Goal: Task Accomplishment & Management: Use online tool/utility

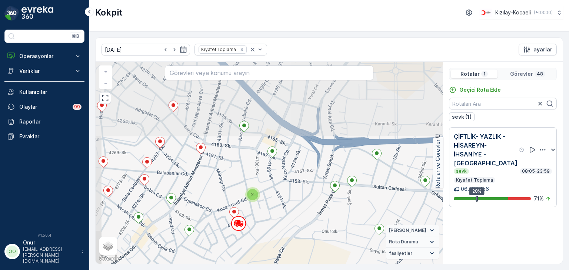
drag, startPoint x: 248, startPoint y: 132, endPoint x: 273, endPoint y: 208, distance: 79.8
click at [273, 208] on div "2 + − Uydu Yol haritası Arazi Karışık Leaflet Klavye kısayolları Harita Veriler…" at bounding box center [269, 163] width 347 height 202
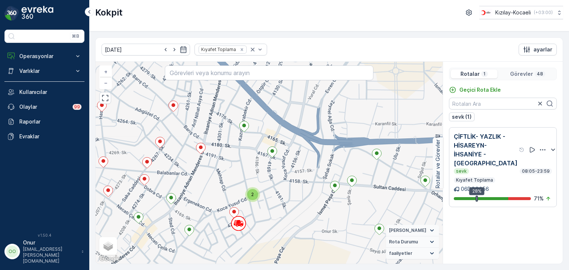
click at [521, 73] on p "Görevler" at bounding box center [521, 73] width 23 height 7
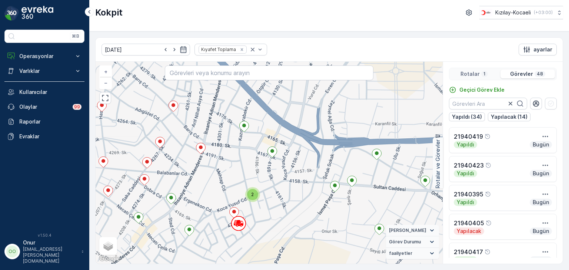
click at [481, 74] on div "1" at bounding box center [484, 74] width 7 height 6
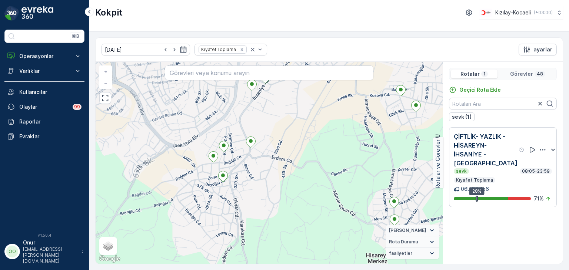
drag, startPoint x: 214, startPoint y: 246, endPoint x: 260, endPoint y: 179, distance: 81.6
click at [260, 179] on div "3 3 3 2 + − Uydu Yol haritası Arazi Karışık Leaflet Klavye kısayolları Harita V…" at bounding box center [269, 163] width 347 height 202
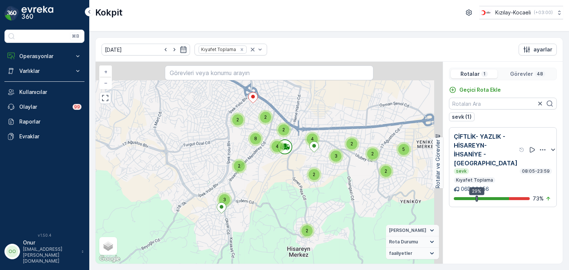
drag, startPoint x: 296, startPoint y: 135, endPoint x: 262, endPoint y: 190, distance: 65.2
click at [262, 190] on div "5 2 2 2 2 2 3 2 4 2 8 2 3 2 4 + − Uydu Yol haritası Arazi Karışık Leaflet Klavy…" at bounding box center [269, 163] width 347 height 202
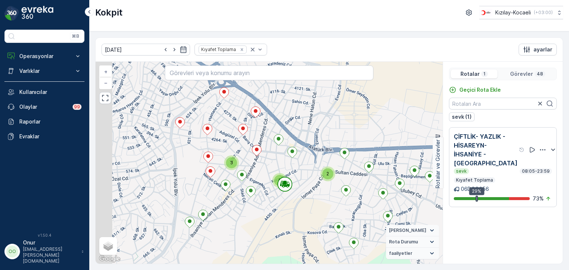
drag, startPoint x: 237, startPoint y: 174, endPoint x: 258, endPoint y: 170, distance: 21.1
click at [258, 170] on div "3 3 3 2 + − Uydu Yol haritası Arazi Karışık Leaflet Klavye kısayolları Harita V…" at bounding box center [269, 163] width 347 height 202
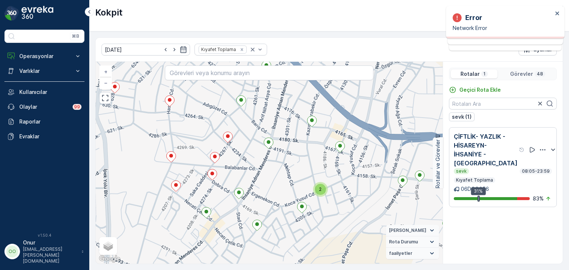
click at [539, 148] on icon "button" at bounding box center [542, 149] width 7 height 7
click at [530, 160] on span "Daha fazla ayrıntı görün" at bounding box center [529, 160] width 59 height 7
click at [540, 150] on icon "button" at bounding box center [543, 149] width 6 height 1
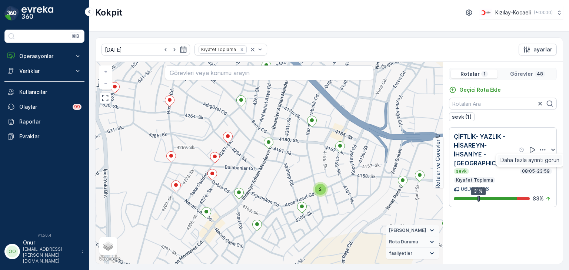
click at [536, 163] on span "Daha fazla ayrıntı görün" at bounding box center [529, 160] width 59 height 7
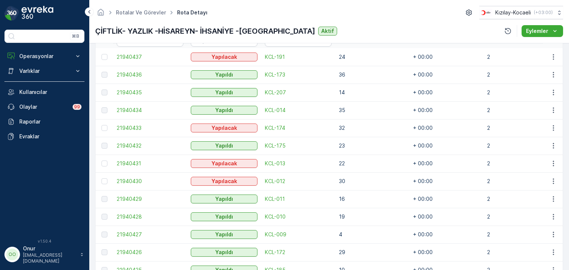
scroll to position [296, 0]
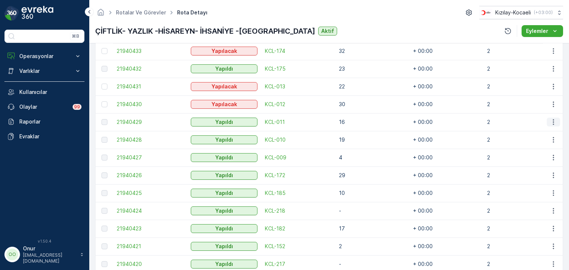
click at [551, 122] on icon "button" at bounding box center [553, 122] width 7 height 7
click at [530, 143] on div "Düzenle" at bounding box center [536, 143] width 65 height 10
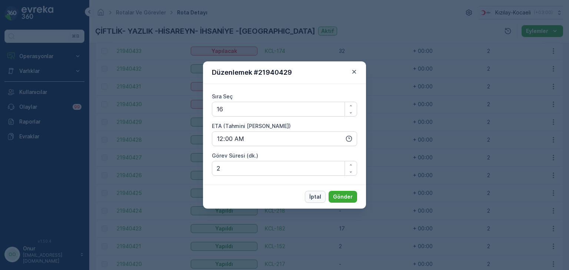
click at [320, 196] on p "İptal" at bounding box center [315, 196] width 12 height 7
